Goal: Task Accomplishment & Management: Use online tool/utility

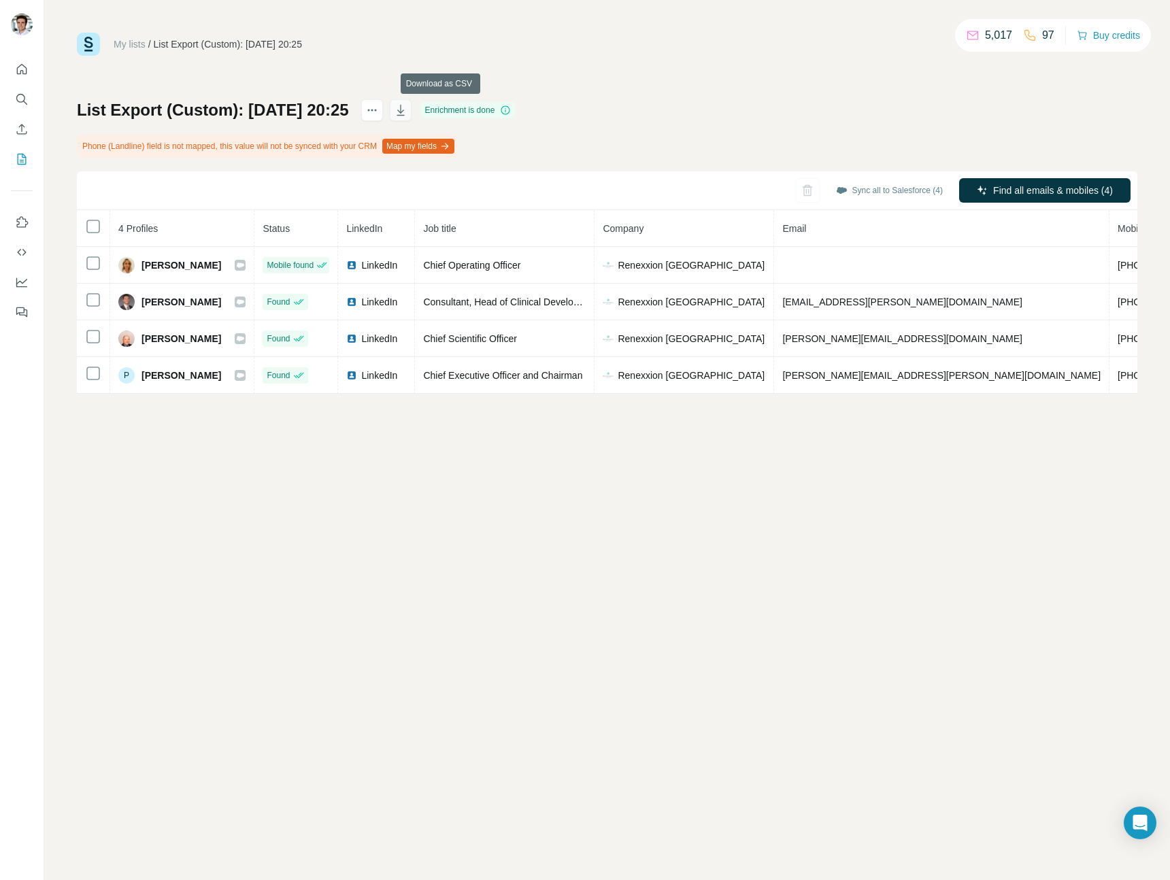
click at [408, 110] on icon "button" at bounding box center [401, 110] width 14 height 14
click at [897, 189] on button "Sync all to Salesforce (4)" at bounding box center [890, 190] width 126 height 20
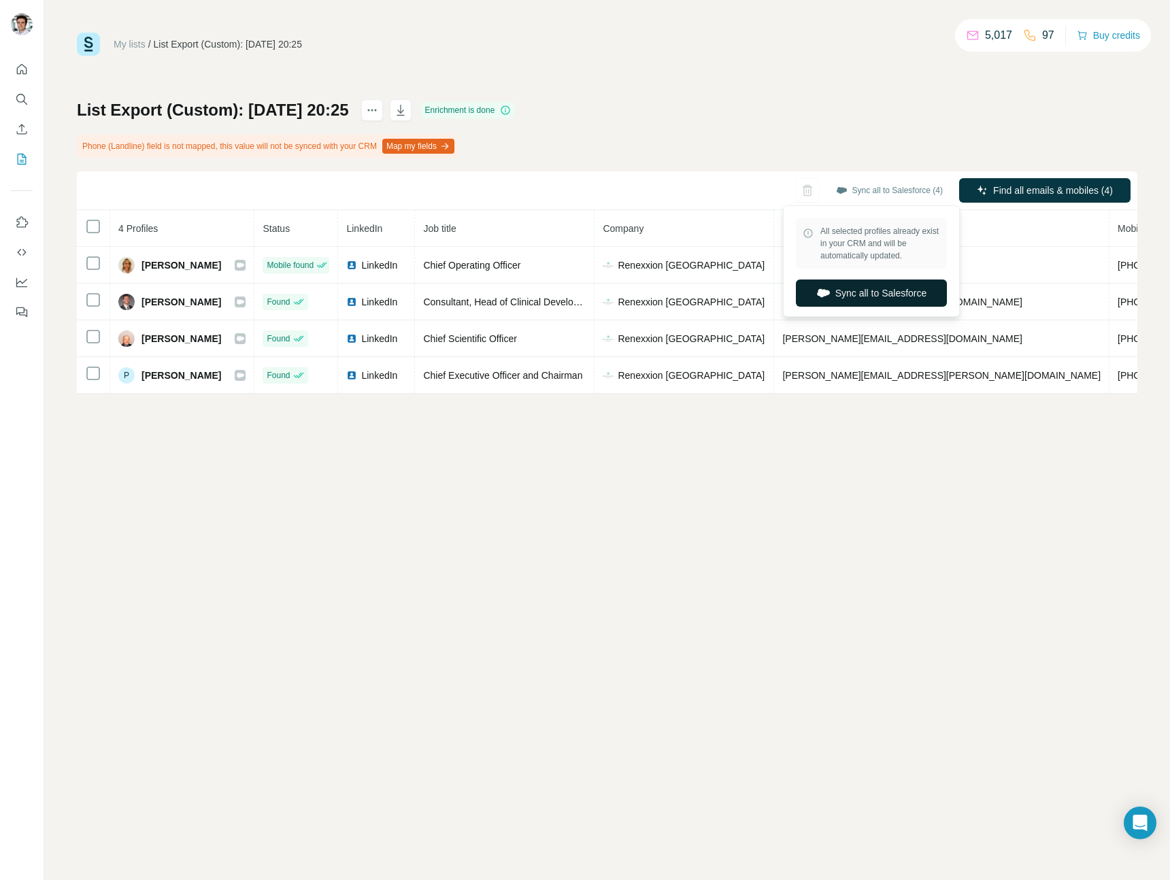
click at [889, 295] on button "Sync all to Salesforce" at bounding box center [871, 293] width 151 height 27
click at [840, 229] on th "Email" at bounding box center [941, 228] width 335 height 37
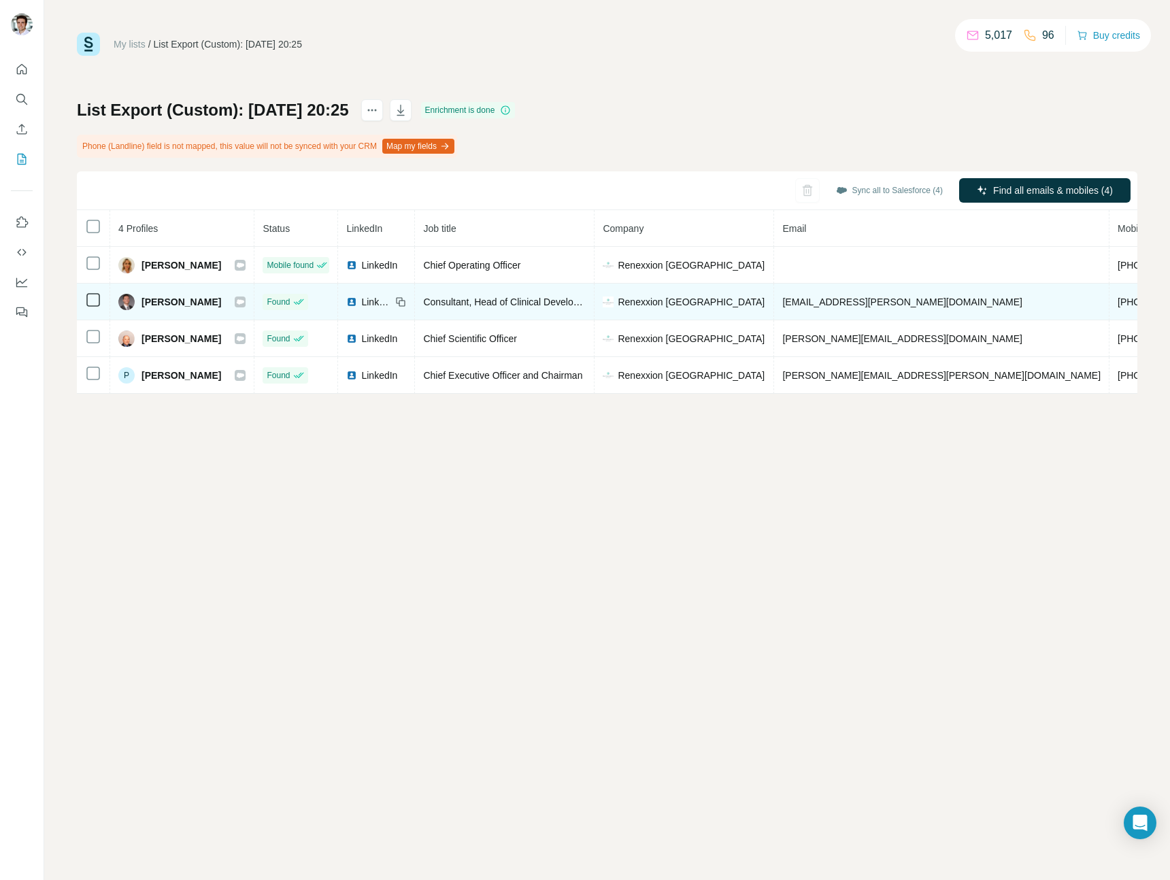
click at [858, 299] on span "[EMAIL_ADDRESS][PERSON_NAME][DOMAIN_NAME]" at bounding box center [901, 302] width 239 height 11
drag, startPoint x: 837, startPoint y: 301, endPoint x: 894, endPoint y: 297, distance: 56.6
click at [894, 297] on td "[EMAIL_ADDRESS][PERSON_NAME][DOMAIN_NAME]" at bounding box center [941, 302] width 335 height 37
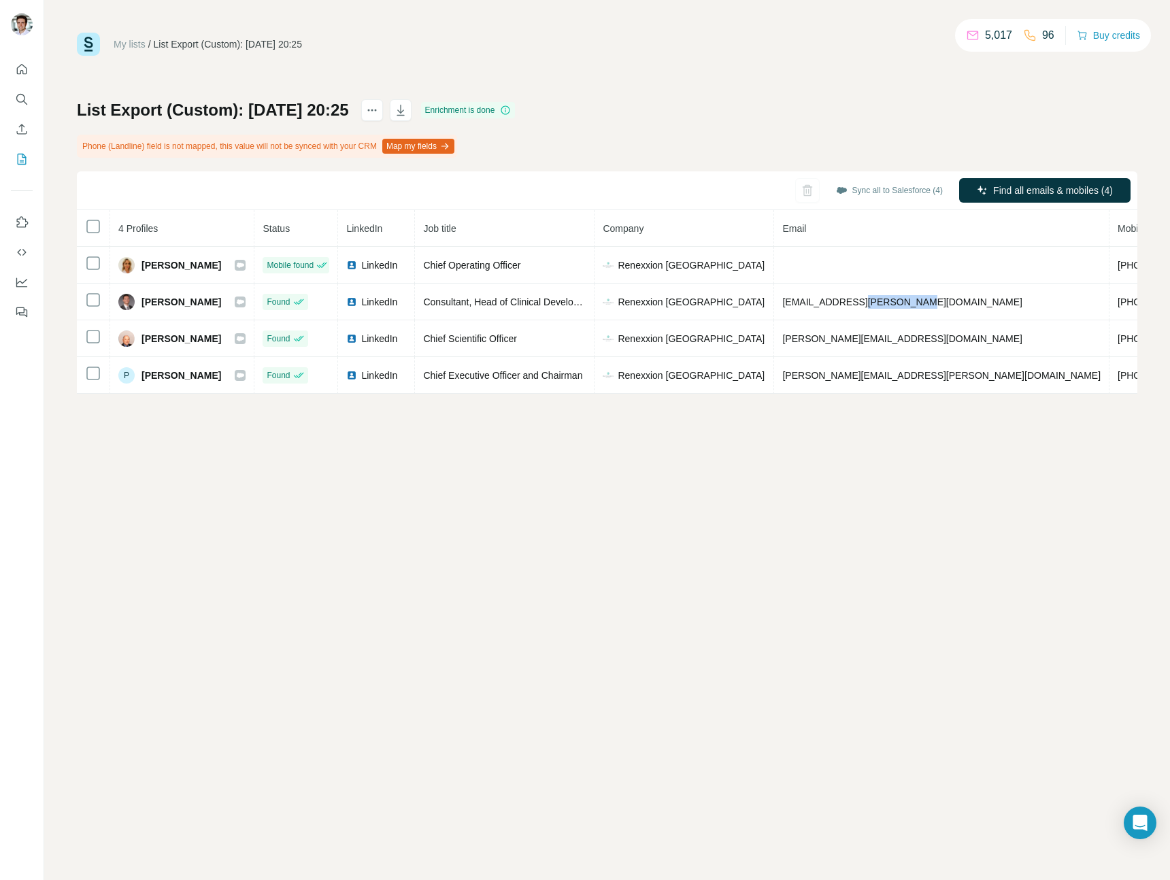
copy span "@[DOMAIN_NAME]"
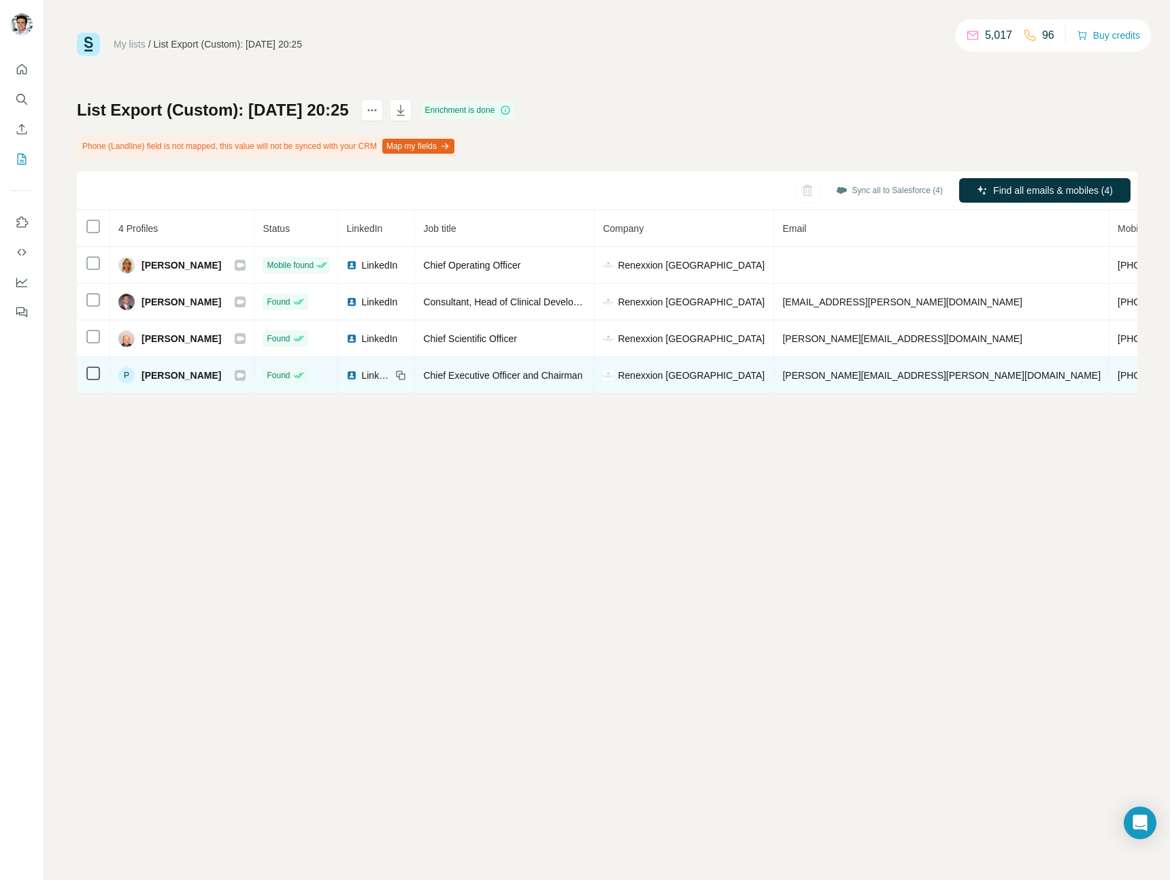
click at [805, 370] on span "[PERSON_NAME][EMAIL_ADDRESS][PERSON_NAME][DOMAIN_NAME]" at bounding box center [941, 375] width 318 height 11
click at [806, 370] on span "[PERSON_NAME][EMAIL_ADDRESS][PERSON_NAME][DOMAIN_NAME]" at bounding box center [941, 375] width 318 height 11
copy span "[PERSON_NAME][EMAIL_ADDRESS][PERSON_NAME][DOMAIN_NAME]"
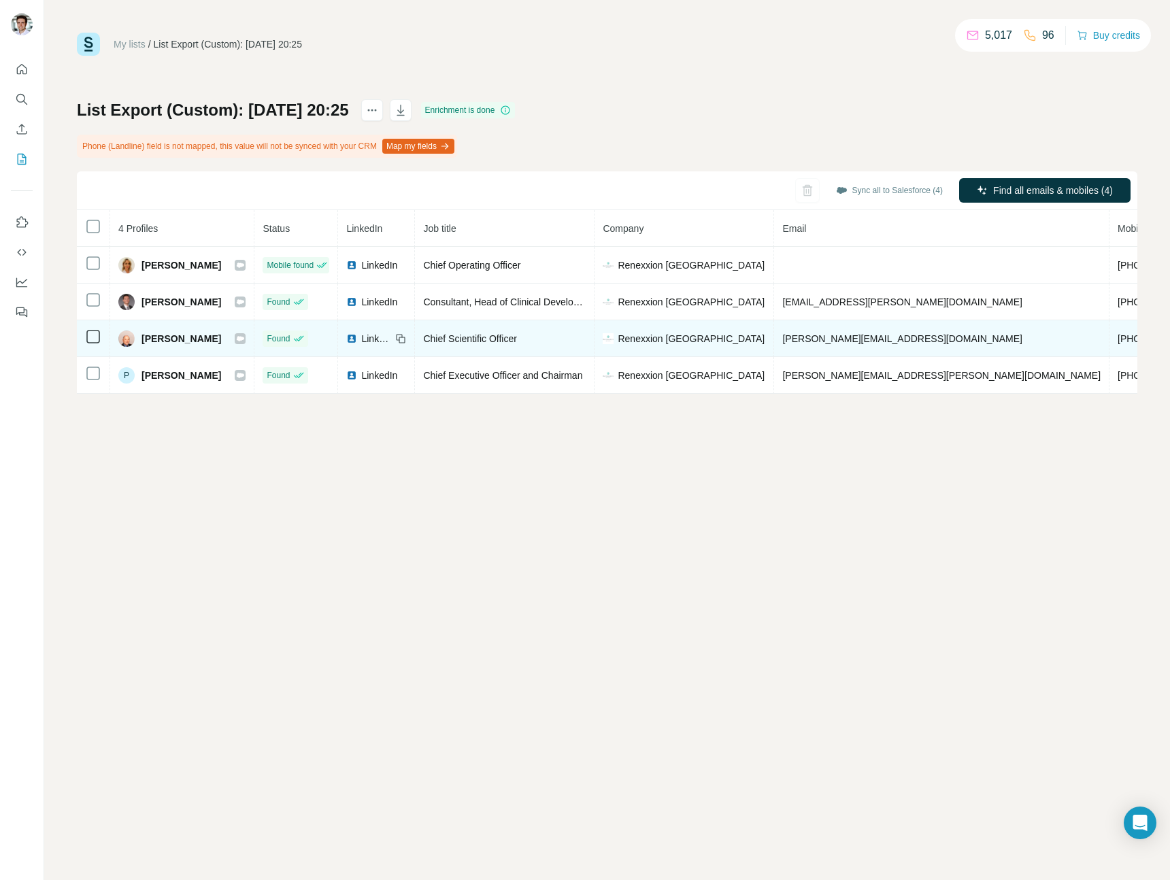
click at [801, 341] on span "[PERSON_NAME][EMAIL_ADDRESS][DOMAIN_NAME]" at bounding box center [901, 338] width 239 height 11
click at [801, 340] on span "[PERSON_NAME][EMAIL_ADDRESS][DOMAIN_NAME]" at bounding box center [901, 338] width 239 height 11
copy span "[PERSON_NAME][EMAIL_ADDRESS][DOMAIN_NAME]"
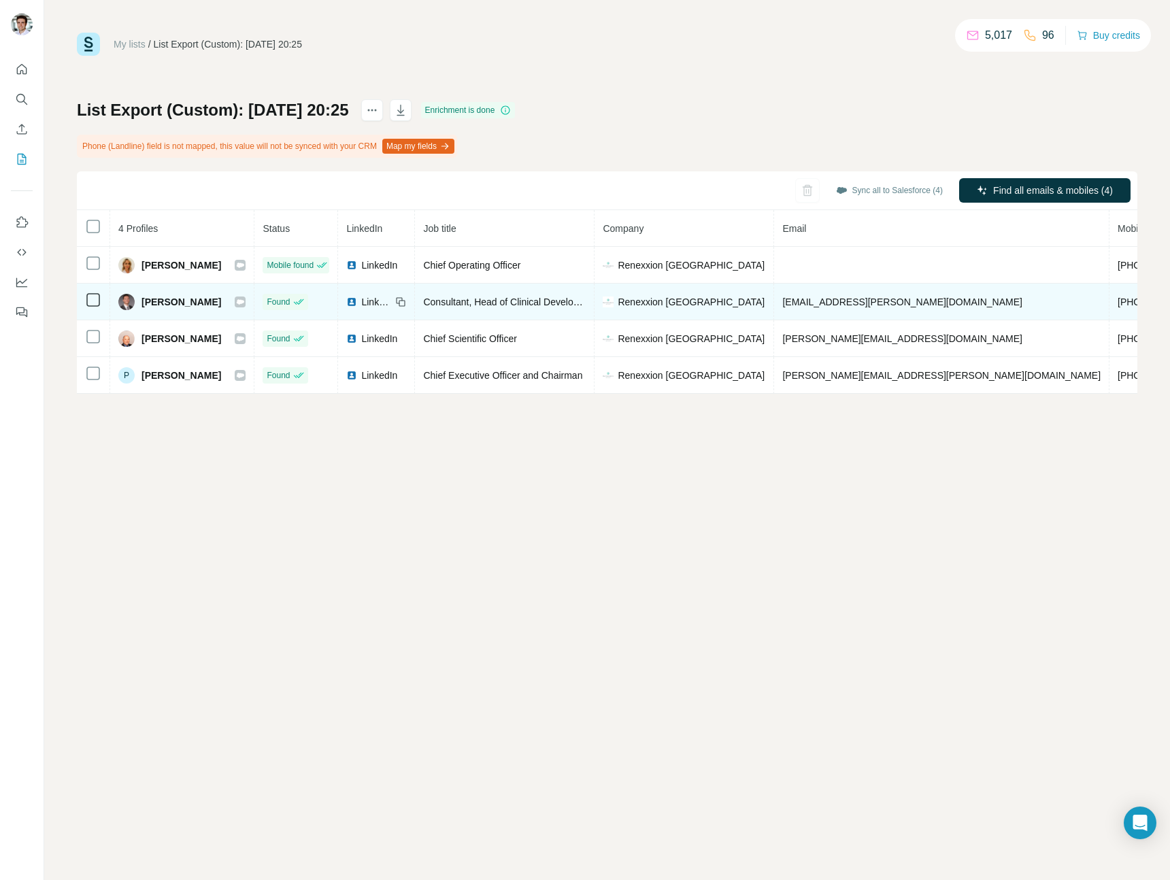
click at [840, 305] on span "[EMAIL_ADDRESS][PERSON_NAME][DOMAIN_NAME]" at bounding box center [901, 302] width 239 height 11
copy span "[EMAIL_ADDRESS][PERSON_NAME][DOMAIN_NAME]"
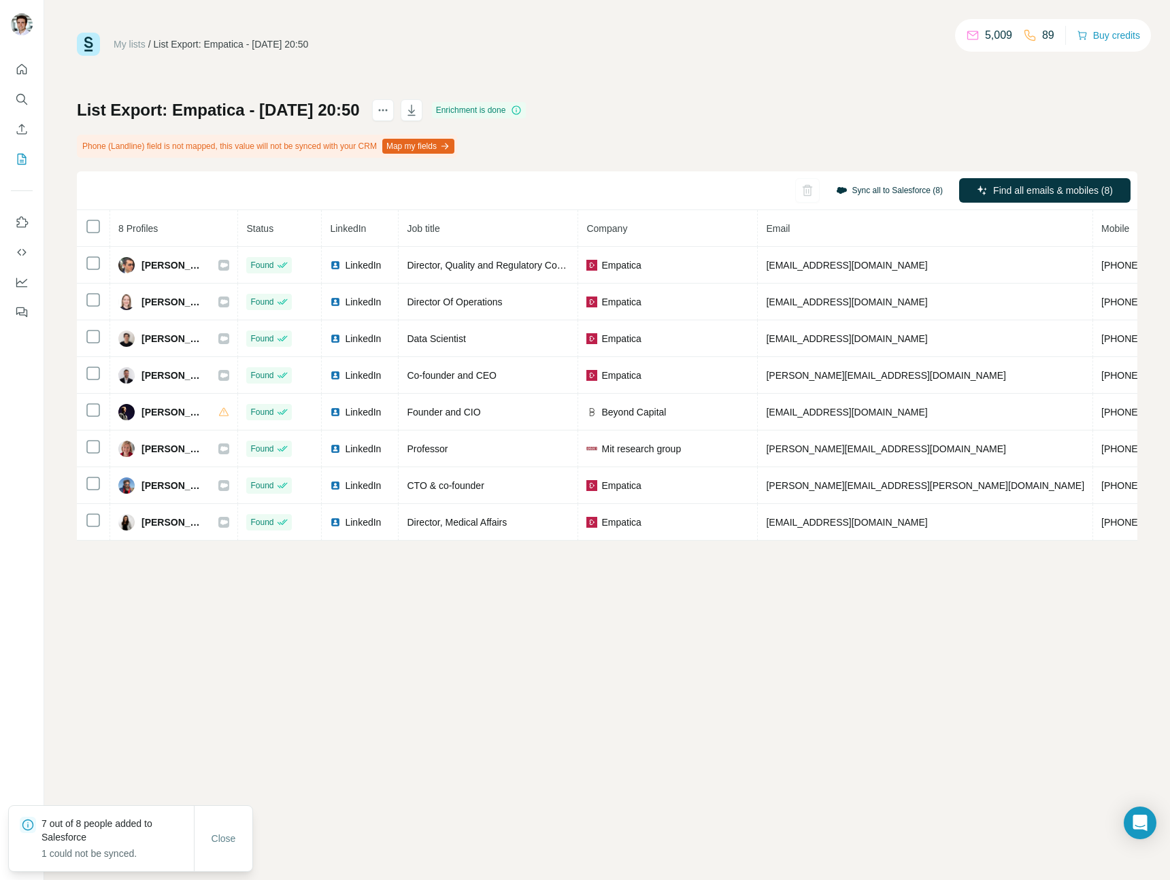
click at [859, 188] on button "Sync all to Salesforce (8)" at bounding box center [890, 190] width 126 height 20
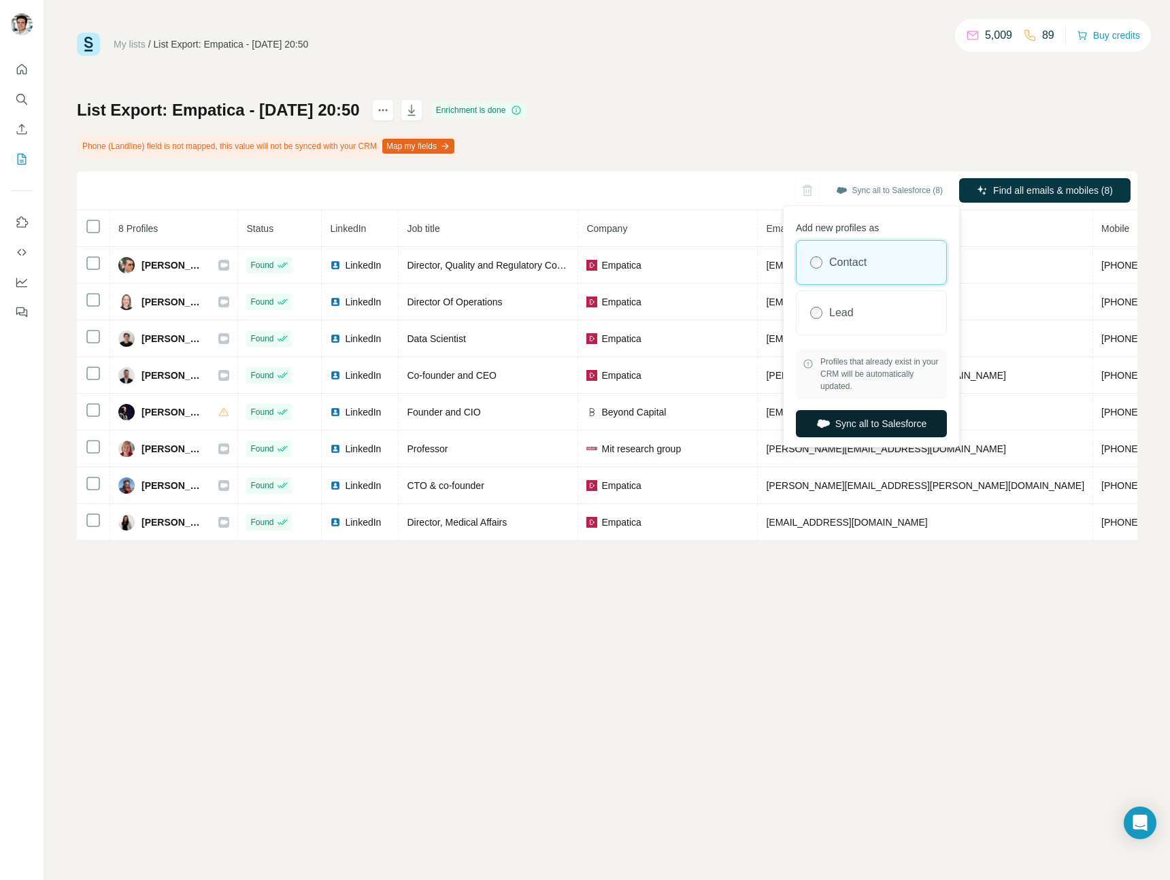
click at [880, 425] on button "Sync all to Salesforce" at bounding box center [871, 423] width 151 height 27
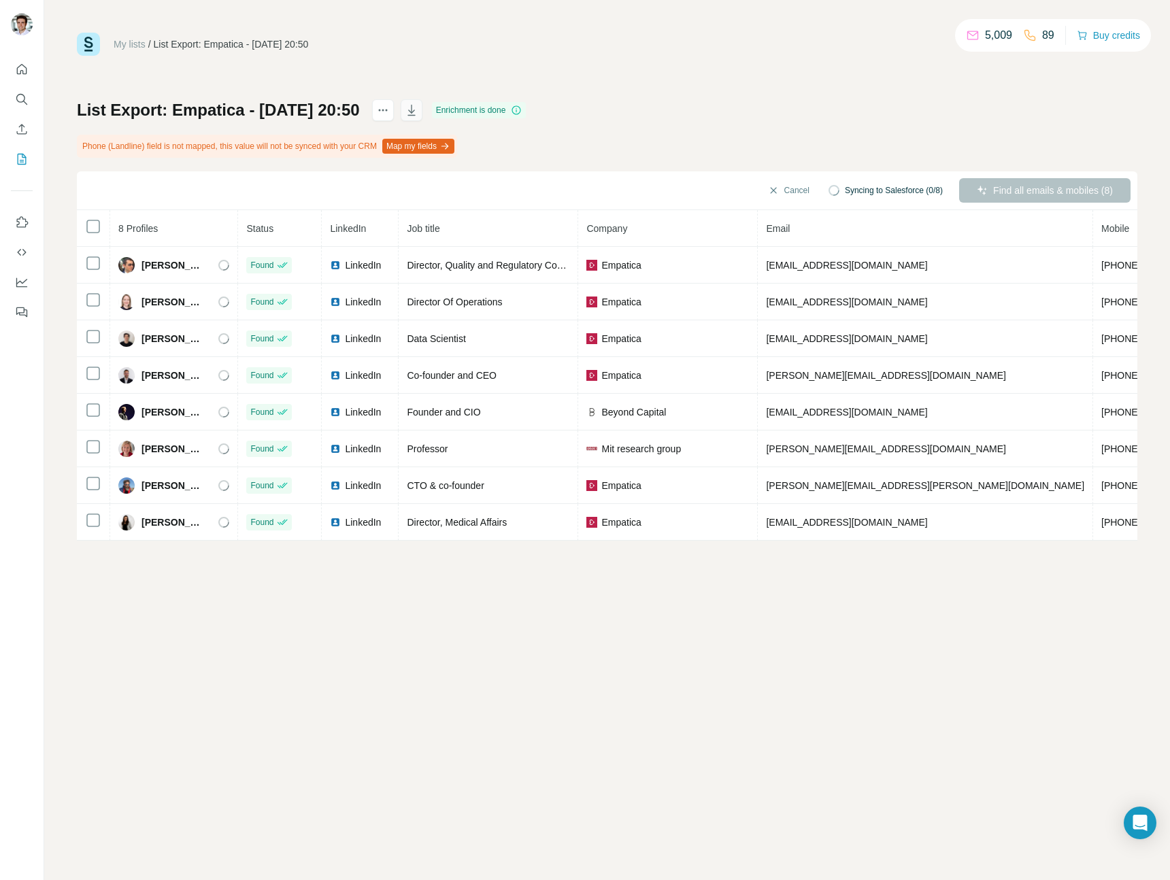
click at [415, 111] on icon "button" at bounding box center [411, 112] width 7 height 4
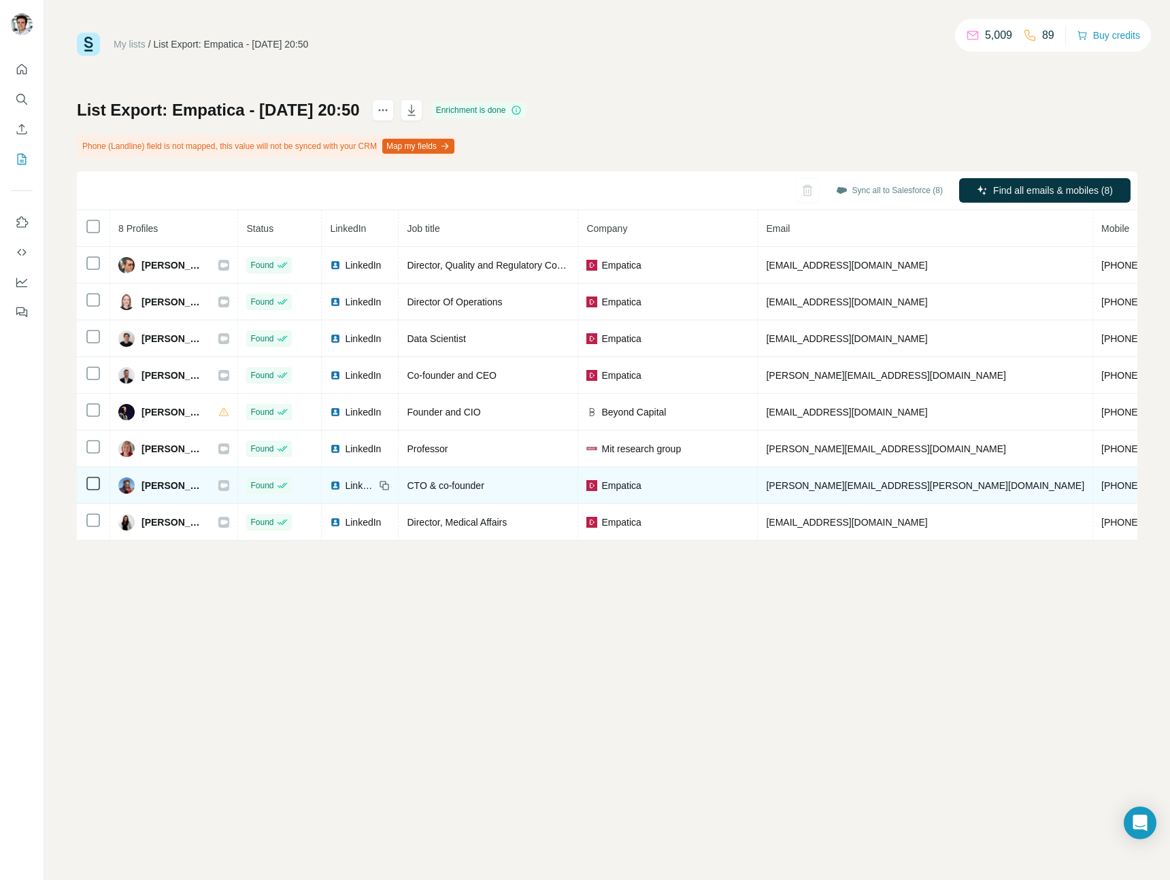
click at [850, 488] on span "simone.tognetti@empatica.com" at bounding box center [925, 485] width 318 height 11
copy span "simone.tognetti@empatica.com"
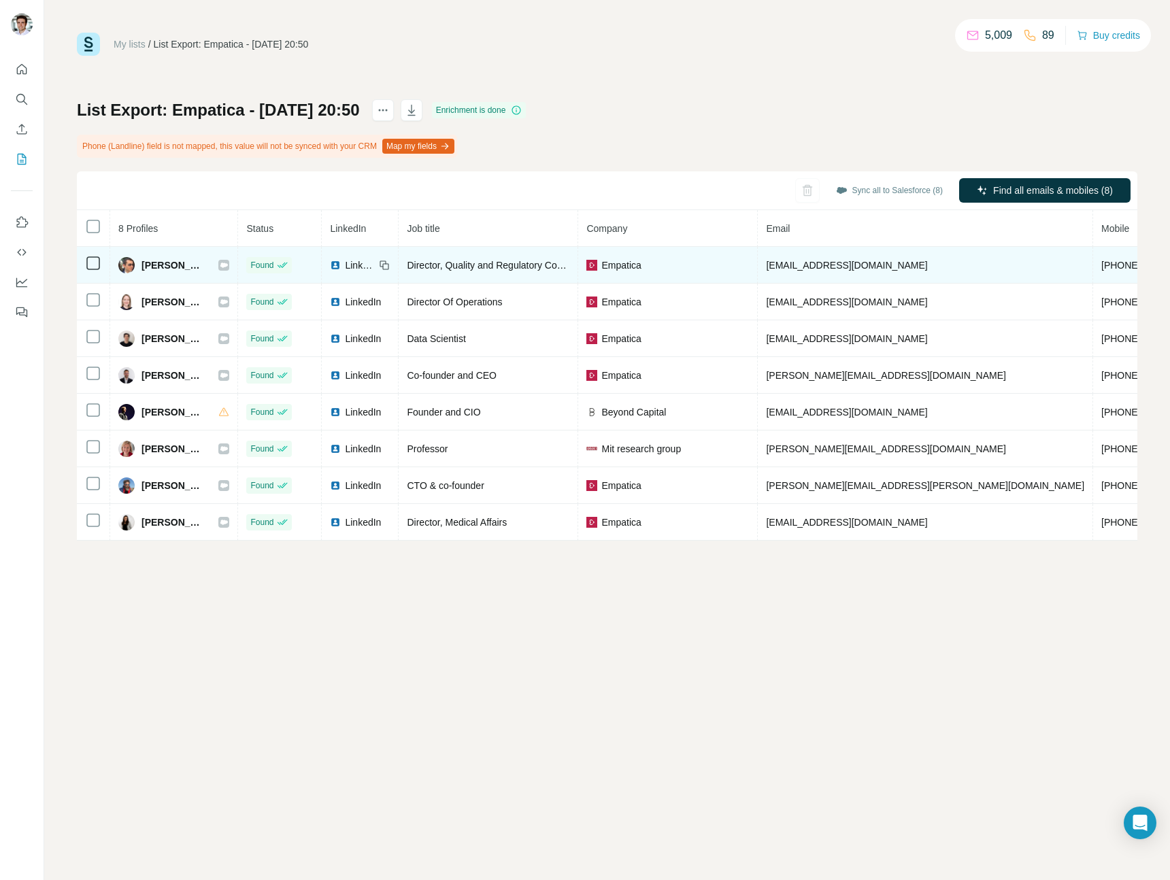
click at [841, 269] on span "apo@empatica.com" at bounding box center [846, 265] width 161 height 11
click at [840, 269] on span "apo@empatica.com" at bounding box center [846, 265] width 161 height 11
copy span "apo@empatica.com"
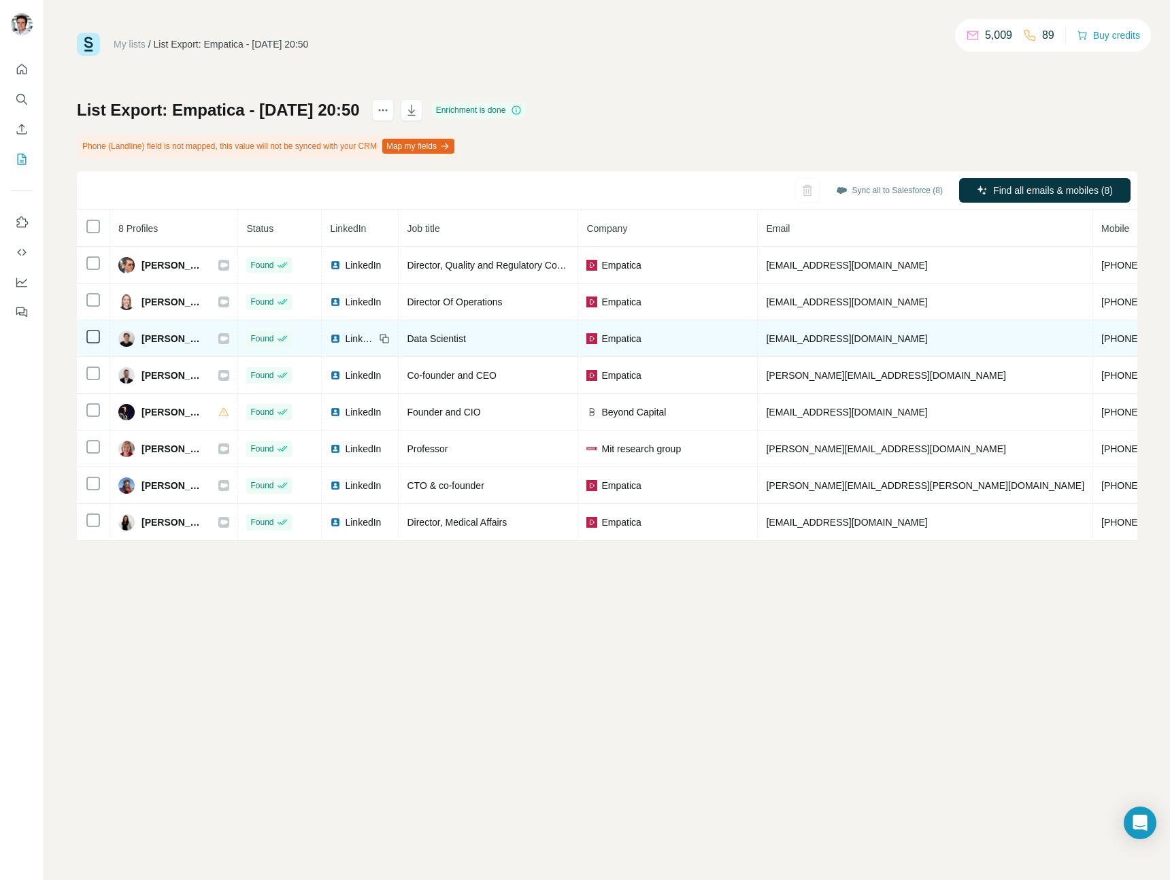
click at [823, 337] on span "ms@empatica.com" at bounding box center [846, 338] width 161 height 11
copy span "ms@empatica.com"
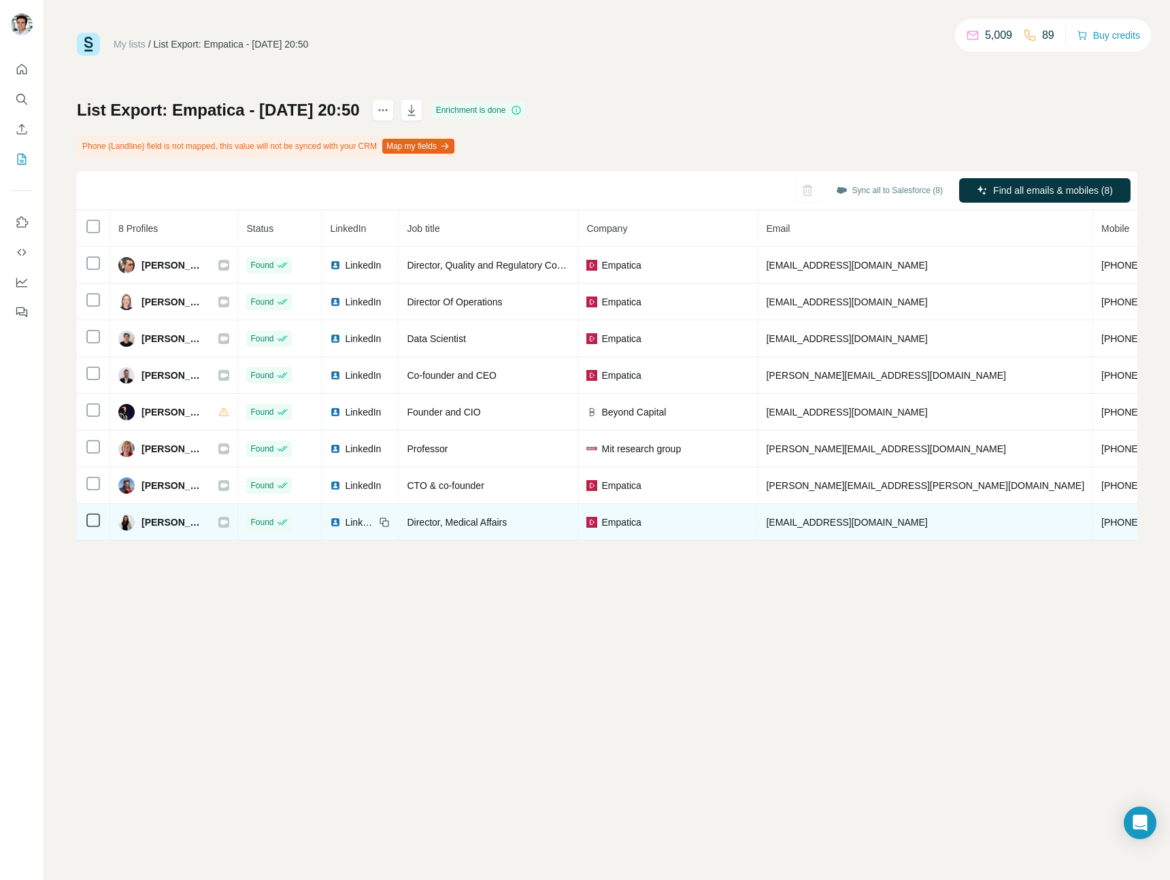
click at [826, 514] on td "sk@empatica.com" at bounding box center [925, 522] width 335 height 37
click at [827, 520] on span "sk@empatica.com" at bounding box center [846, 522] width 161 height 11
copy span "sk@empatica.com"
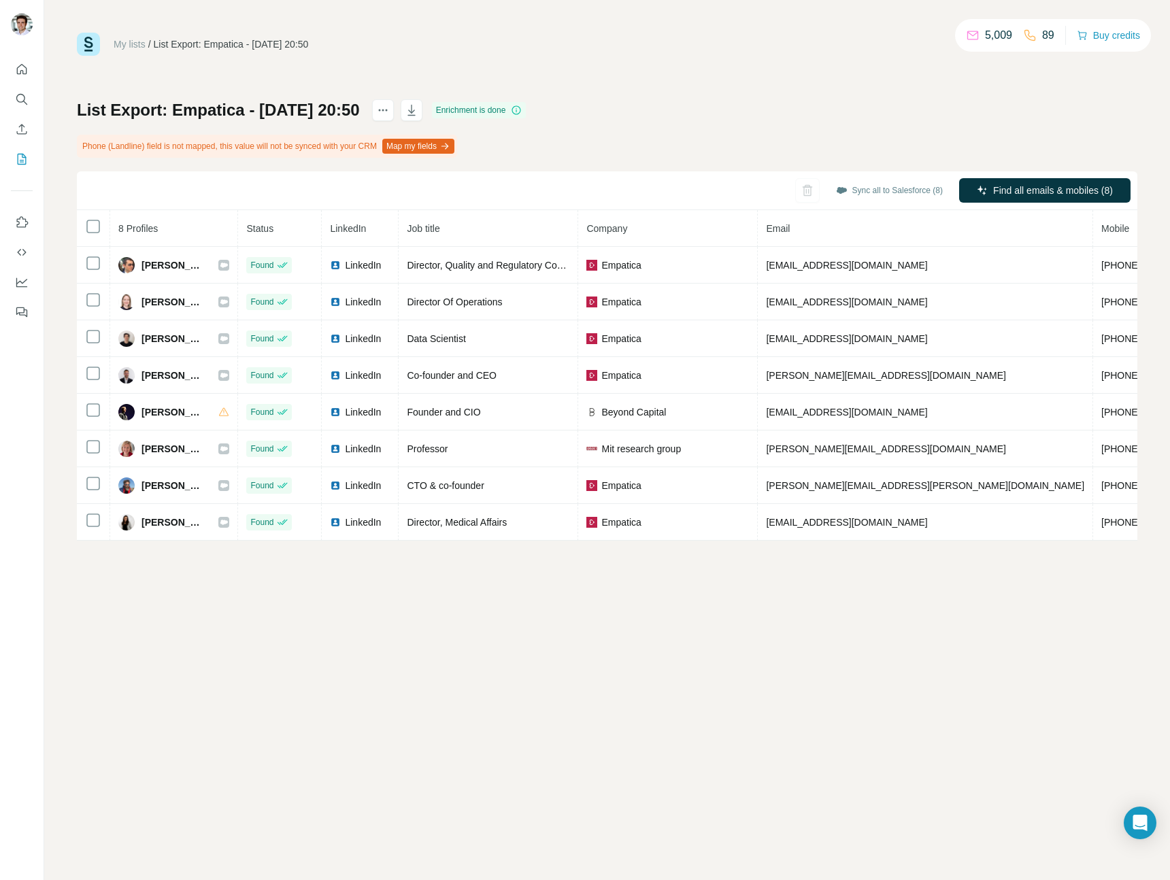
click at [251, 601] on div "My lists / List Export: Empatica - 28/08/2025 20:50 5,009 89 Buy credits List E…" at bounding box center [607, 440] width 1126 height 880
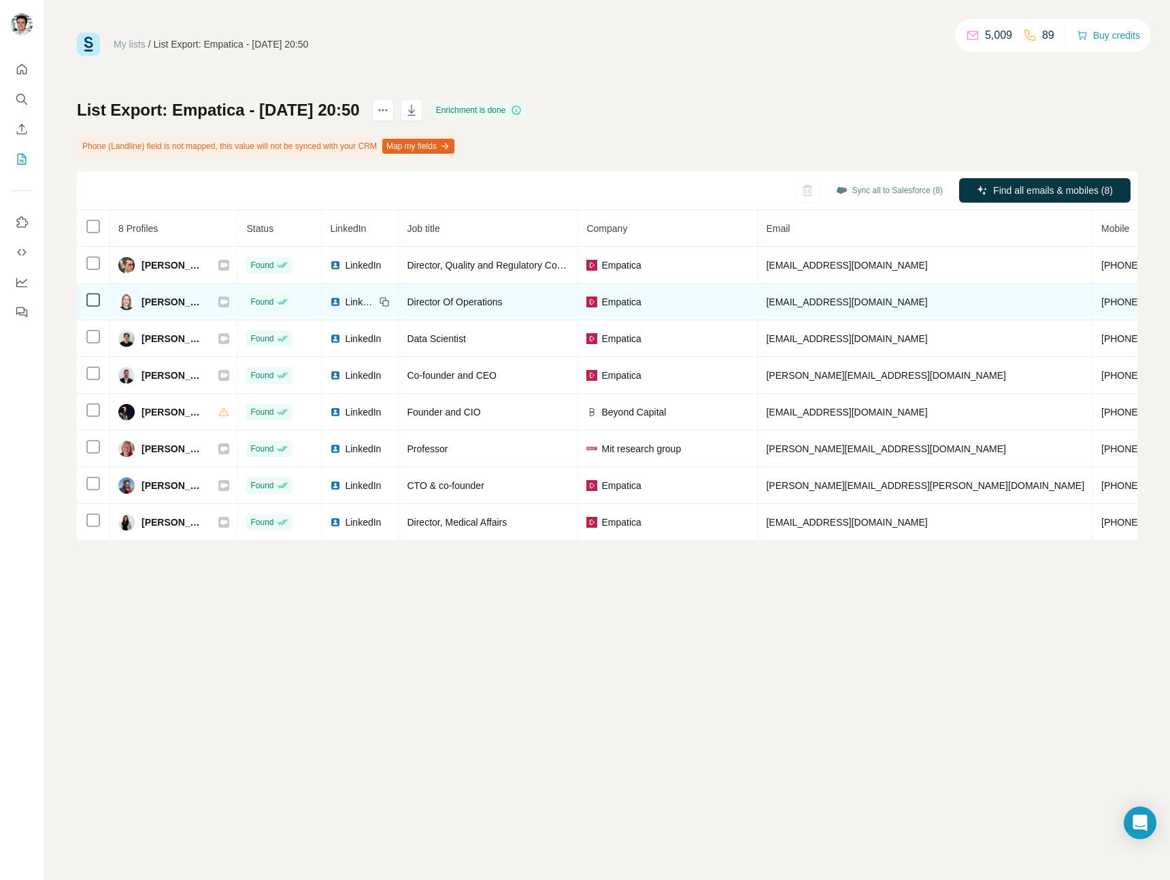
click at [817, 303] on span "ec@empatica.com" at bounding box center [846, 302] width 161 height 11
copy span "ec@empatica.com"
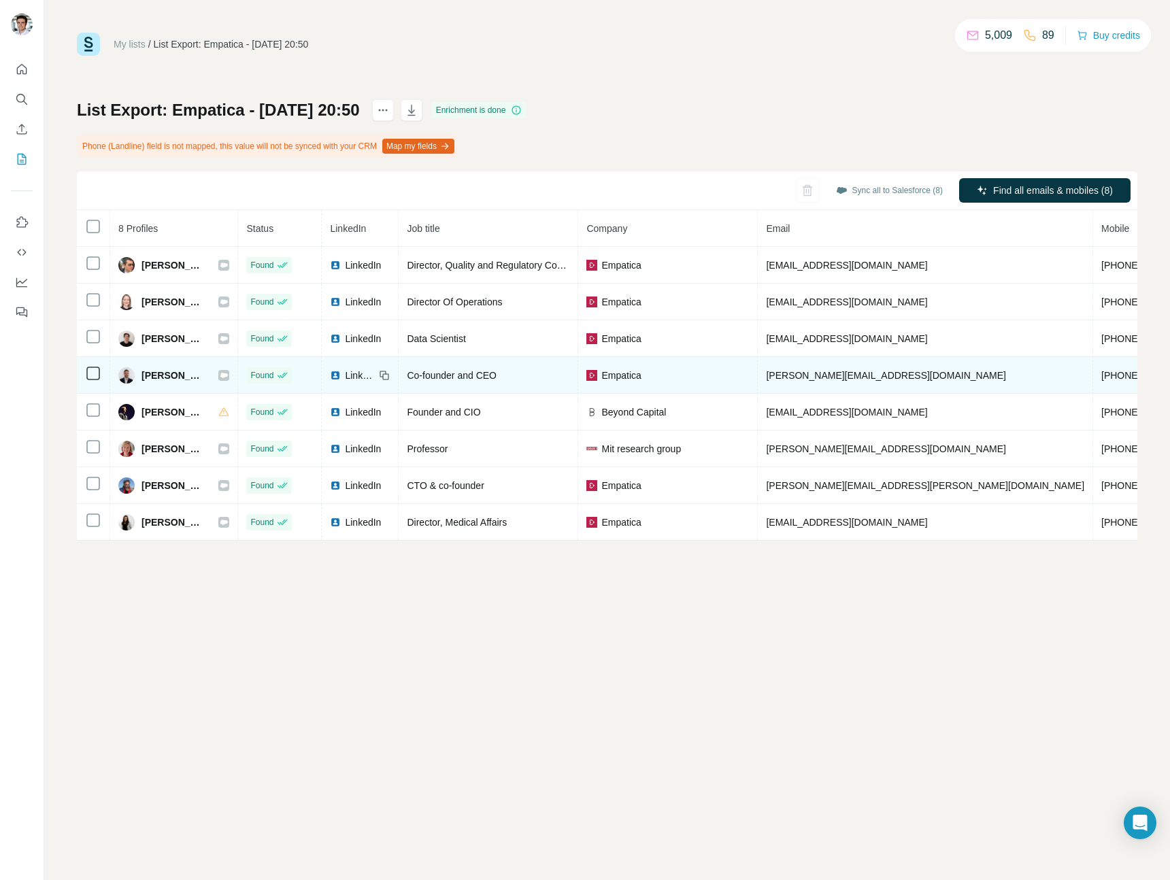
click at [808, 371] on span "matteo.lai@empatica.com" at bounding box center [885, 375] width 239 height 11
click at [808, 376] on span "matteo.lai@empatica.com" at bounding box center [885, 375] width 239 height 11
copy span "matteo.lai@empatica.com"
